Goal: Transaction & Acquisition: Subscribe to service/newsletter

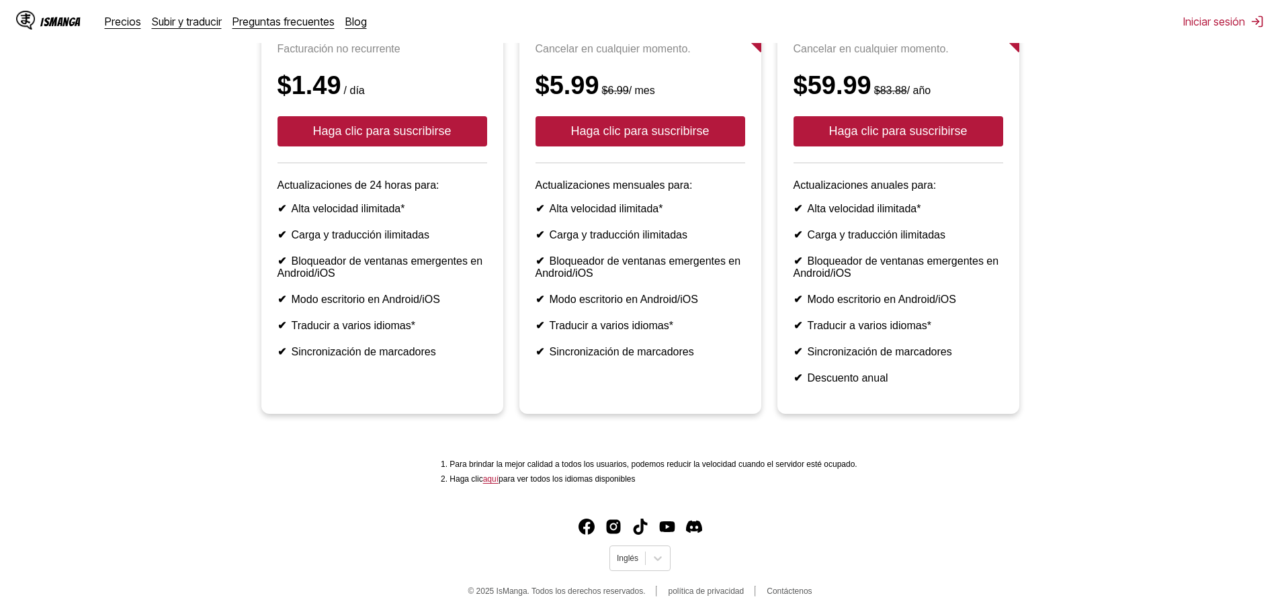
scroll to position [202, 0]
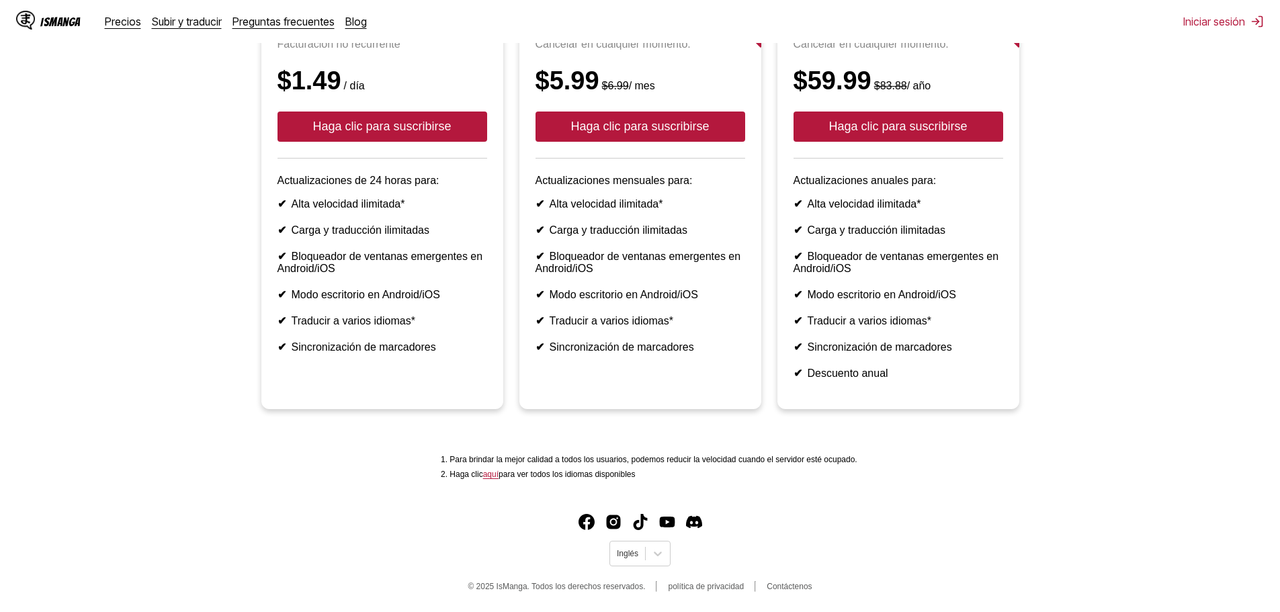
click at [658, 300] on font "Modo escritorio en Android/iOS" at bounding box center [624, 294] width 149 height 11
click at [628, 133] on font "Haga clic para suscribirse" at bounding box center [640, 126] width 138 height 13
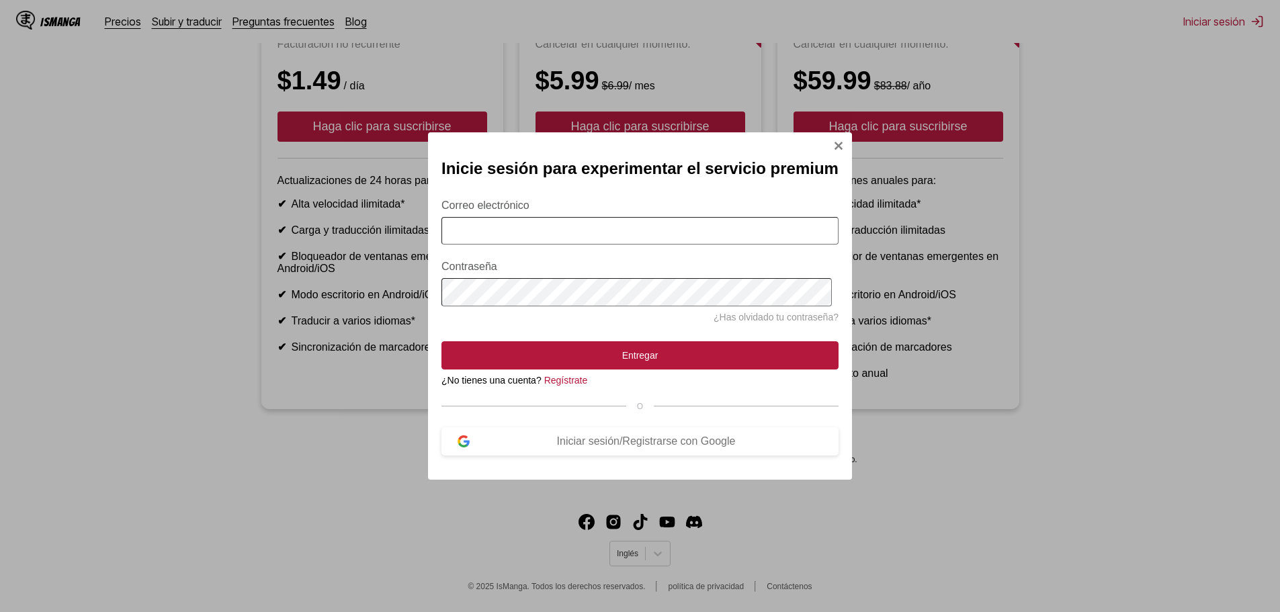
click at [763, 230] on input "Correo electrónico" at bounding box center [640, 231] width 397 height 28
type input "**********"
click at [835, 140] on img "Modal de inicio de sesión" at bounding box center [838, 145] width 11 height 11
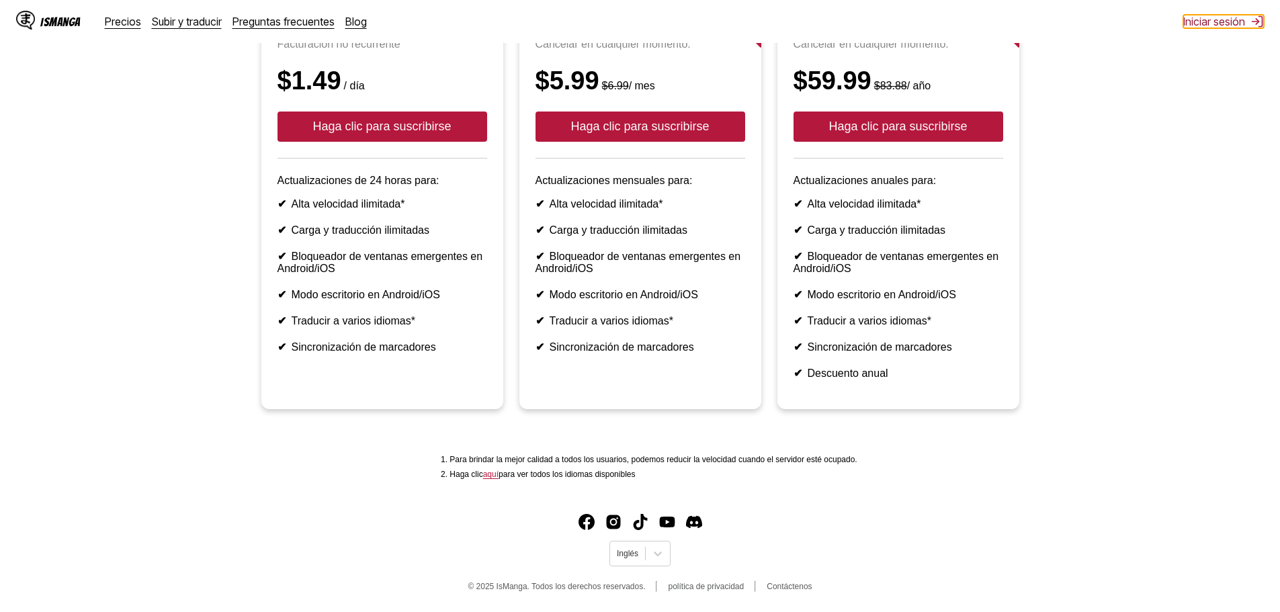
click at [1218, 26] on font "Iniciar sesión" at bounding box center [1214, 21] width 62 height 13
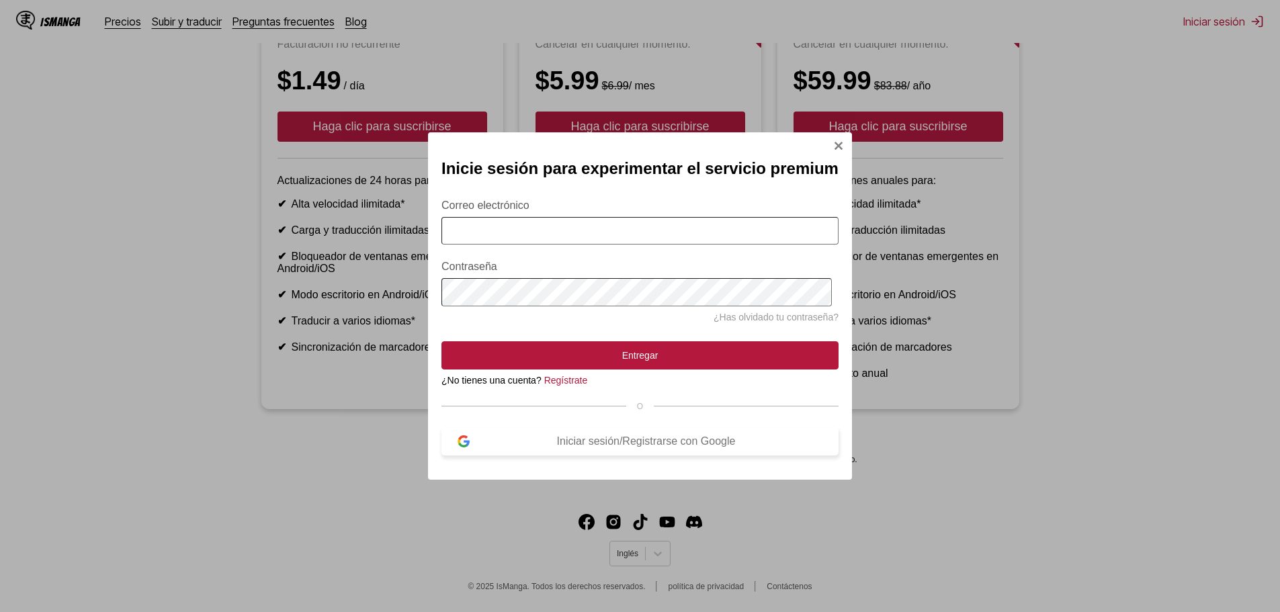
scroll to position [231, 0]
click at [613, 443] on font "Iniciar sesión/Registrarse con Google" at bounding box center [646, 440] width 179 height 11
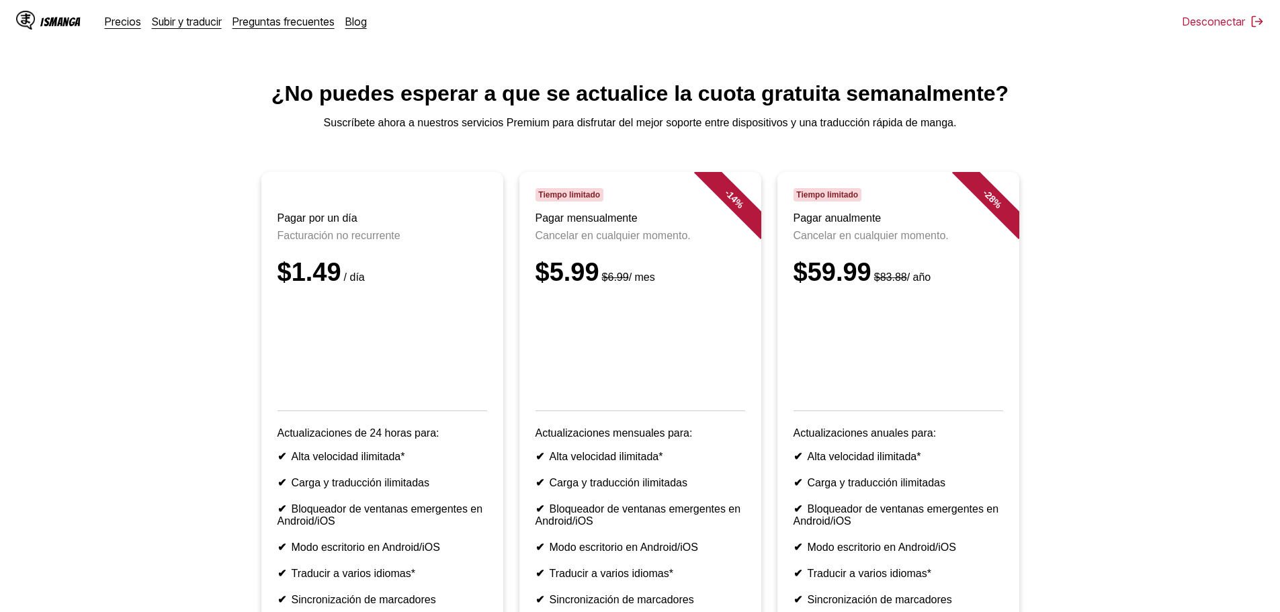
scroll to position [0, 0]
